Goal: Transaction & Acquisition: Register for event/course

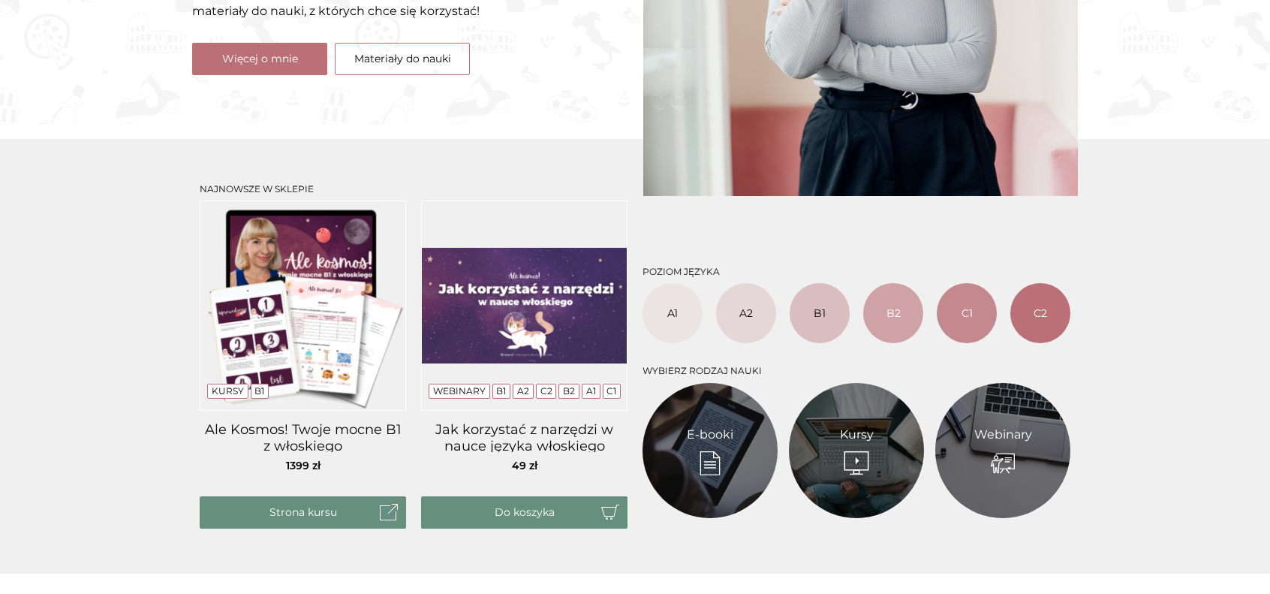
scroll to position [450, 0]
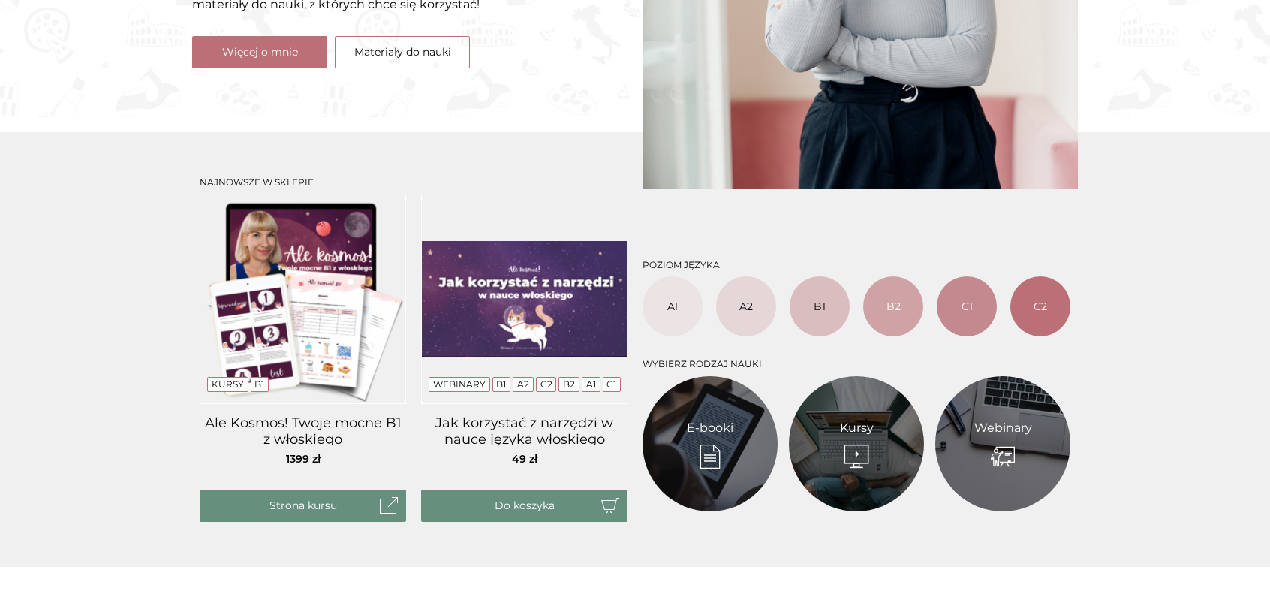
click at [865, 419] on link "Kursy" at bounding box center [857, 428] width 34 height 18
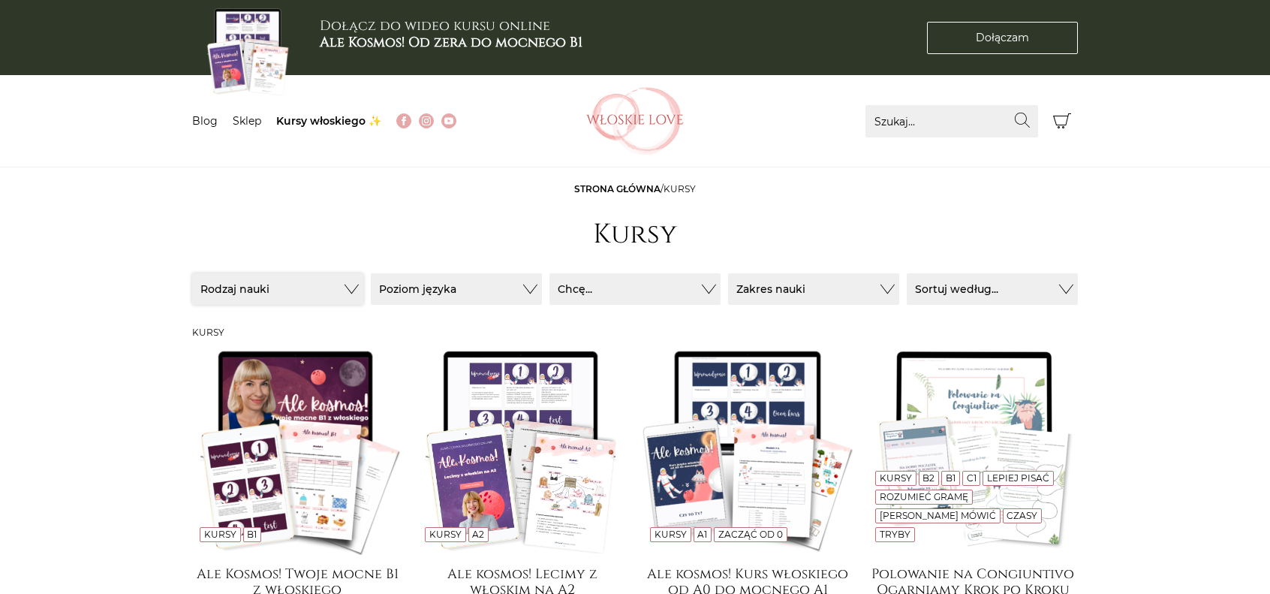
click at [353, 291] on button "Rodzaj nauki" at bounding box center [277, 289] width 171 height 32
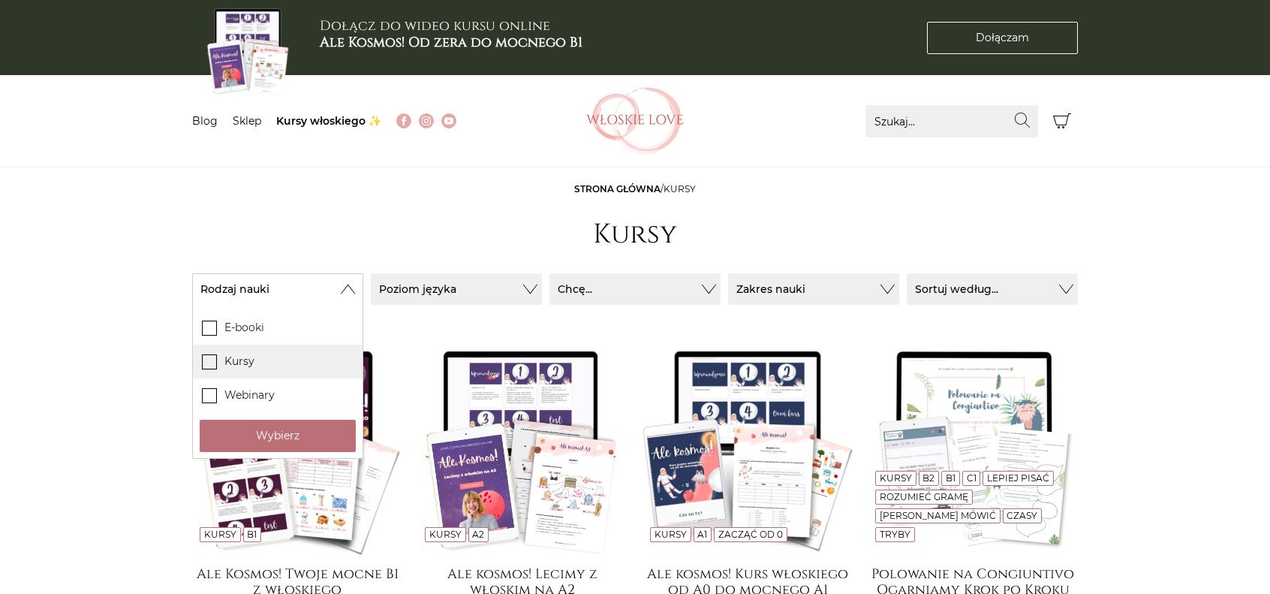
click at [214, 356] on icon at bounding box center [209, 360] width 13 height 13
click at [0, 0] on input "Kursy" at bounding box center [0, 0] width 0 height 0
click at [266, 436] on button "Wybierz" at bounding box center [278, 436] width 156 height 32
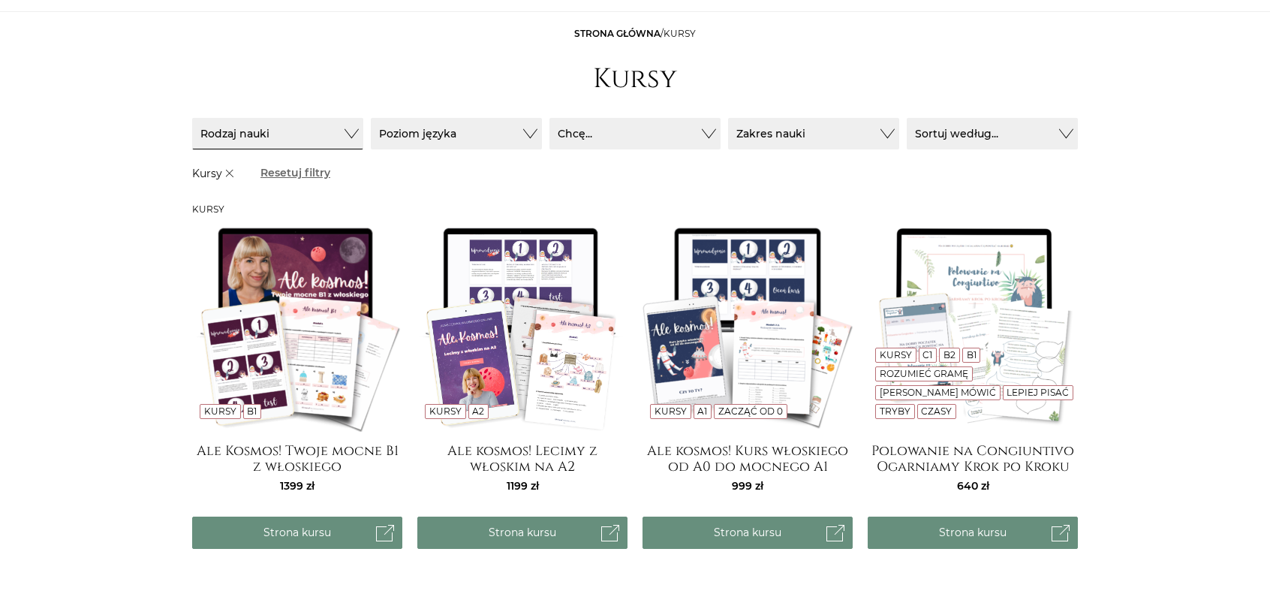
scroll to position [210, 0]
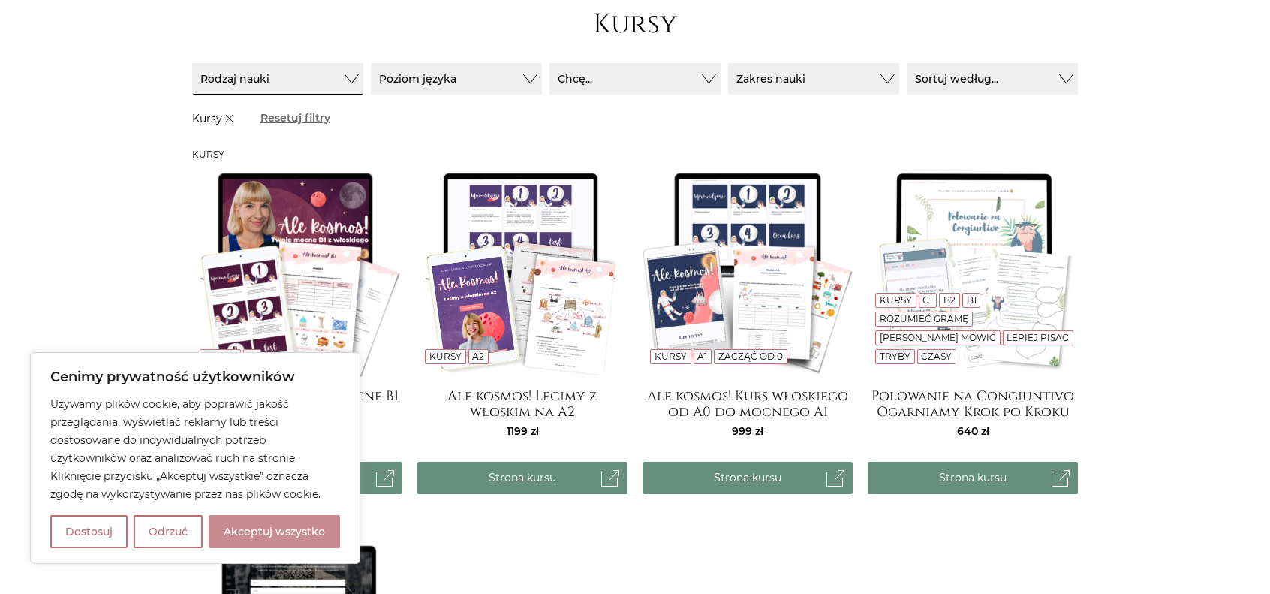
click at [250, 532] on button "Akceptuj wszystko" at bounding box center [274, 531] width 131 height 33
checkbox input "true"
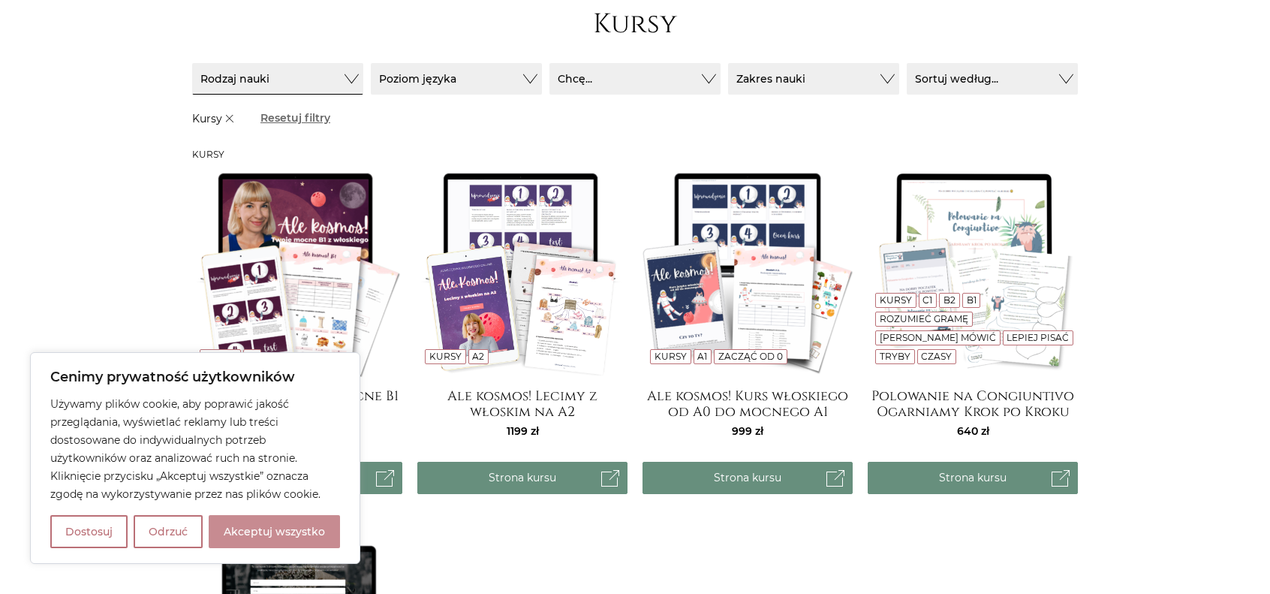
checkbox input "true"
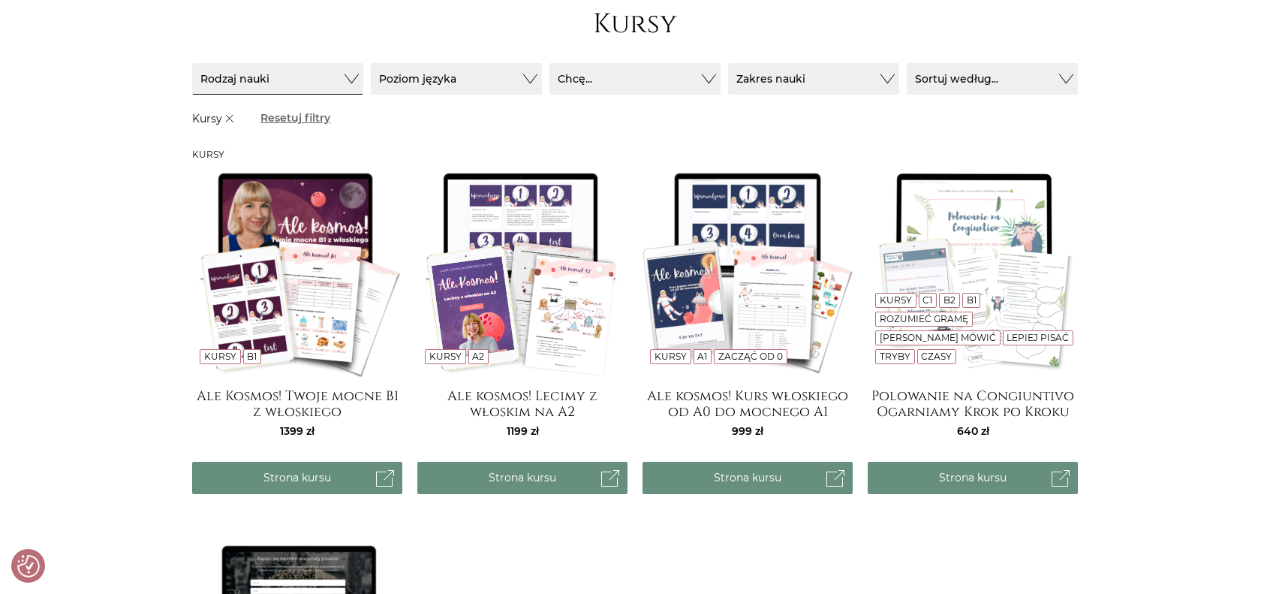
click at [71, 467] on main "Strona główna / Kursy Kursy Sortuj / Filtruj (1) Sortuj / Filtruj (1) Rodzaj na…" at bounding box center [635, 442] width 1270 height 940
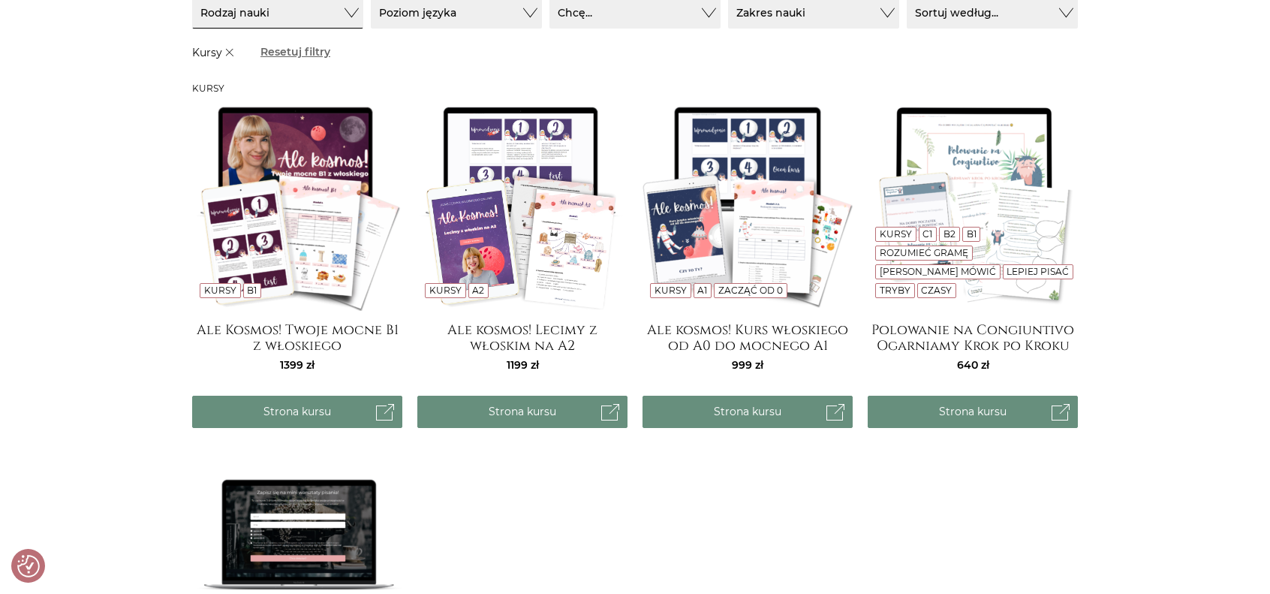
scroll to position [270, 0]
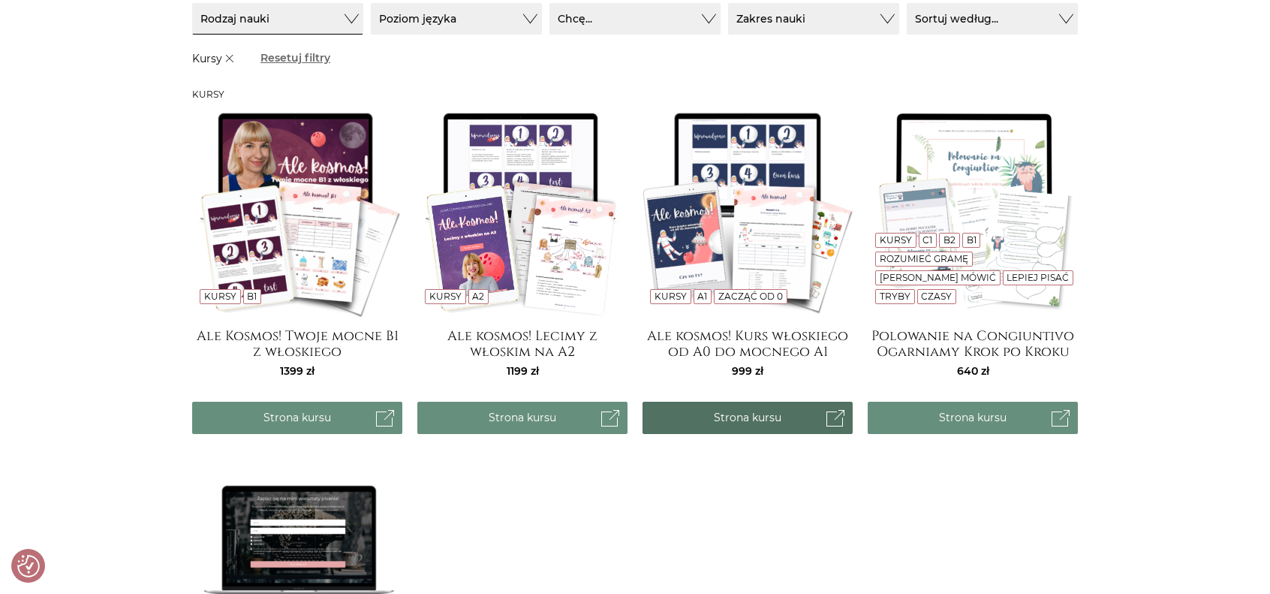
click at [754, 417] on link "Strona kursu" at bounding box center [747, 418] width 210 height 32
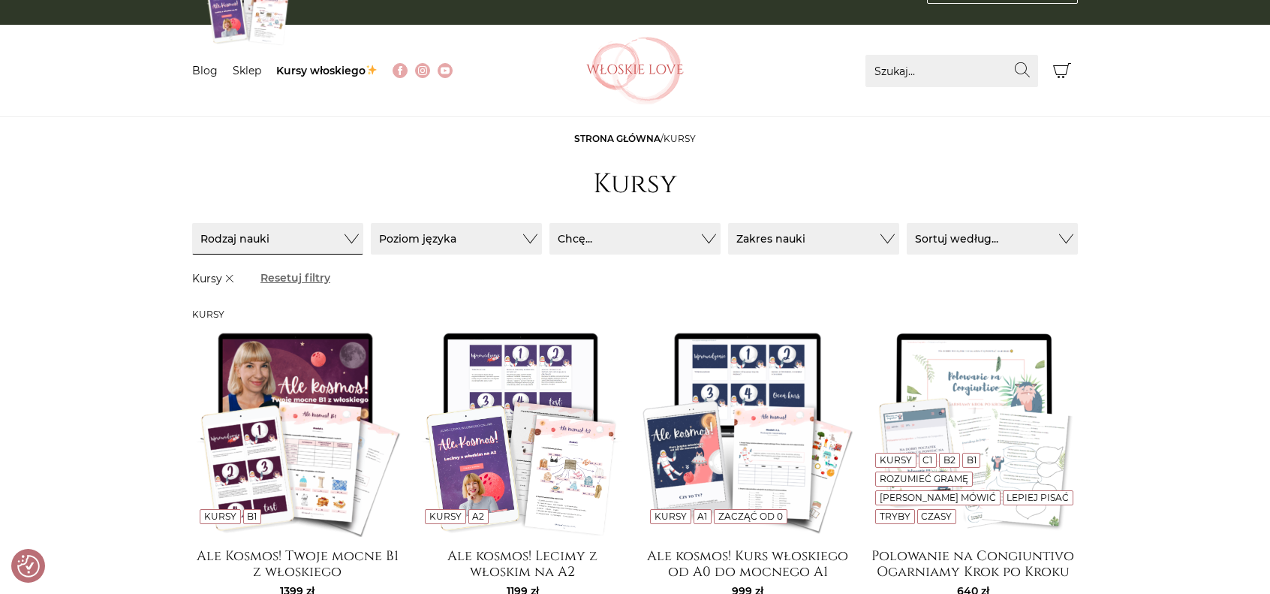
scroll to position [0, 0]
